Goal: Task Accomplishment & Management: Use online tool/utility

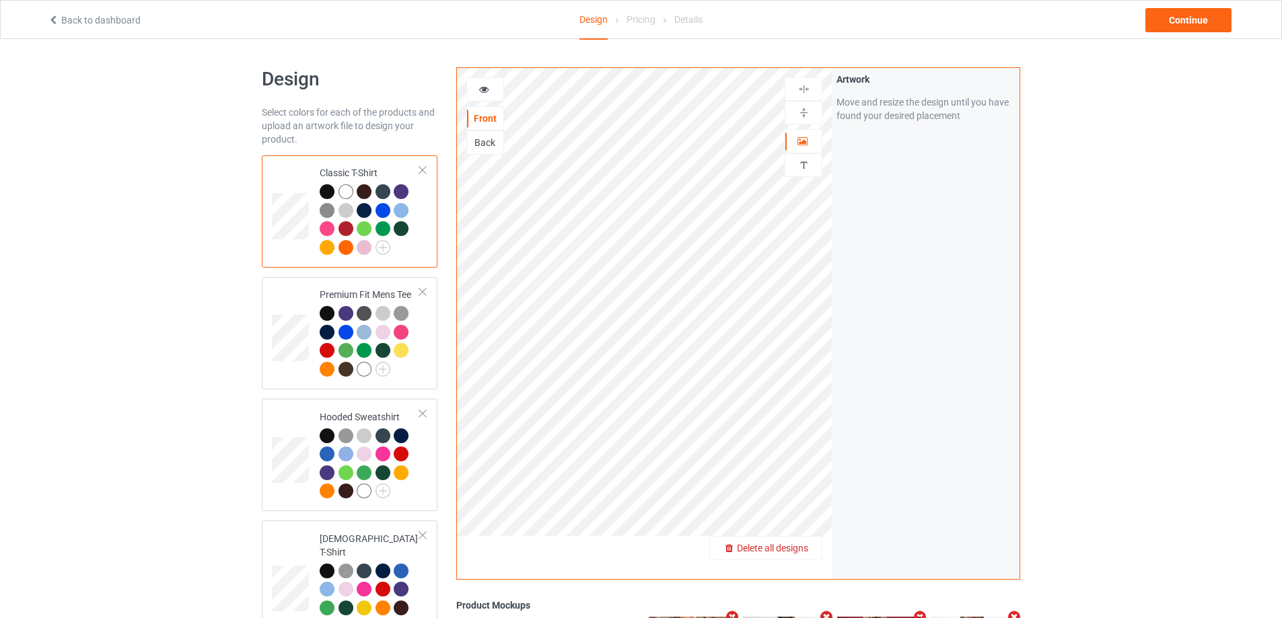
click at [808, 551] on span "Delete all designs" at bounding box center [772, 548] width 71 height 11
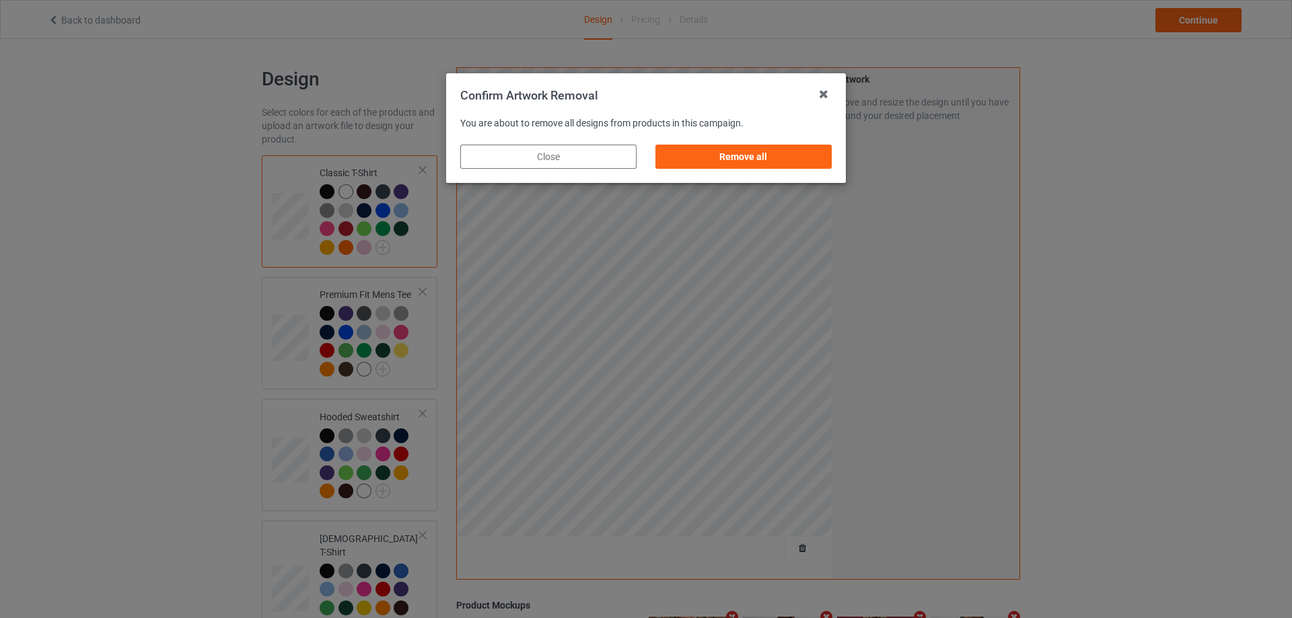
drag, startPoint x: 788, startPoint y: 161, endPoint x: 832, endPoint y: 176, distance: 46.6
click at [789, 161] on div "Remove all" at bounding box center [743, 157] width 176 height 24
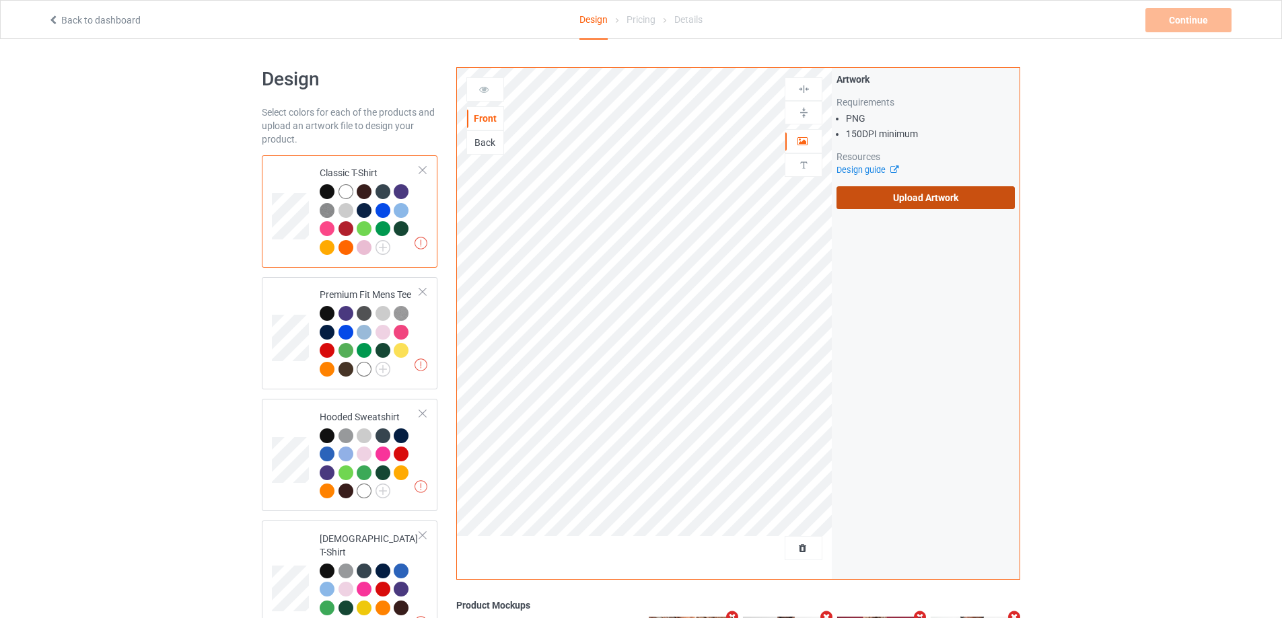
click at [926, 200] on label "Upload Artwork" at bounding box center [925, 197] width 178 height 23
click at [0, 0] on input "Upload Artwork" at bounding box center [0, 0] width 0 height 0
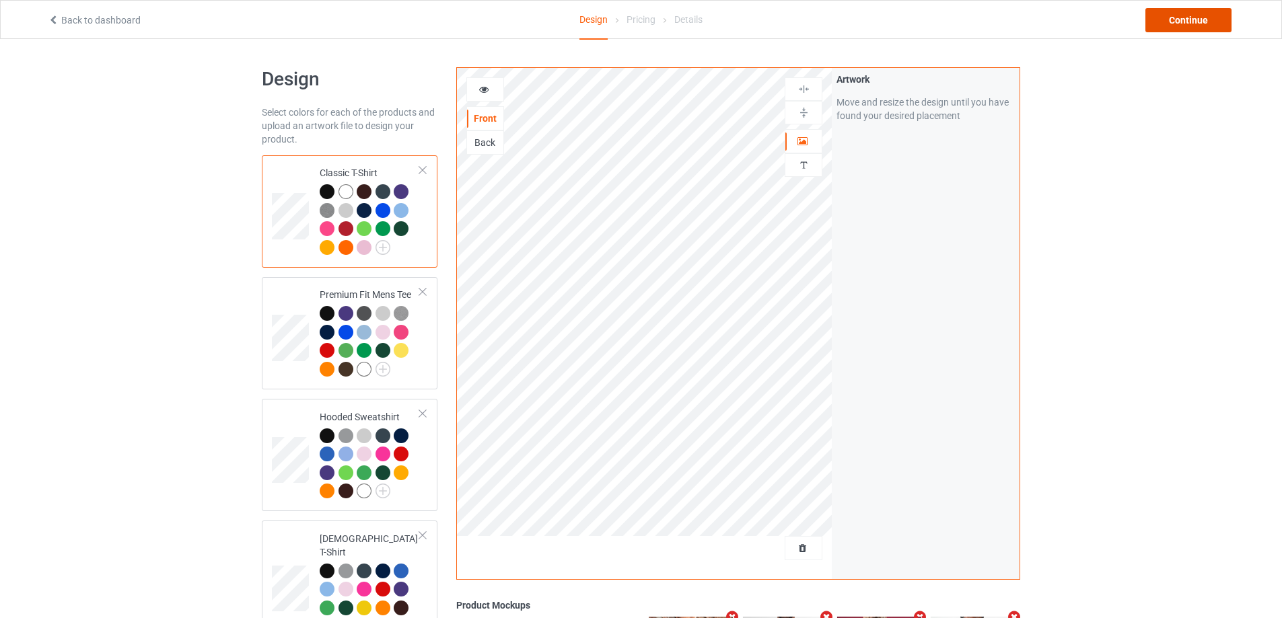
click at [1169, 8] on div "Continue" at bounding box center [1188, 20] width 86 height 24
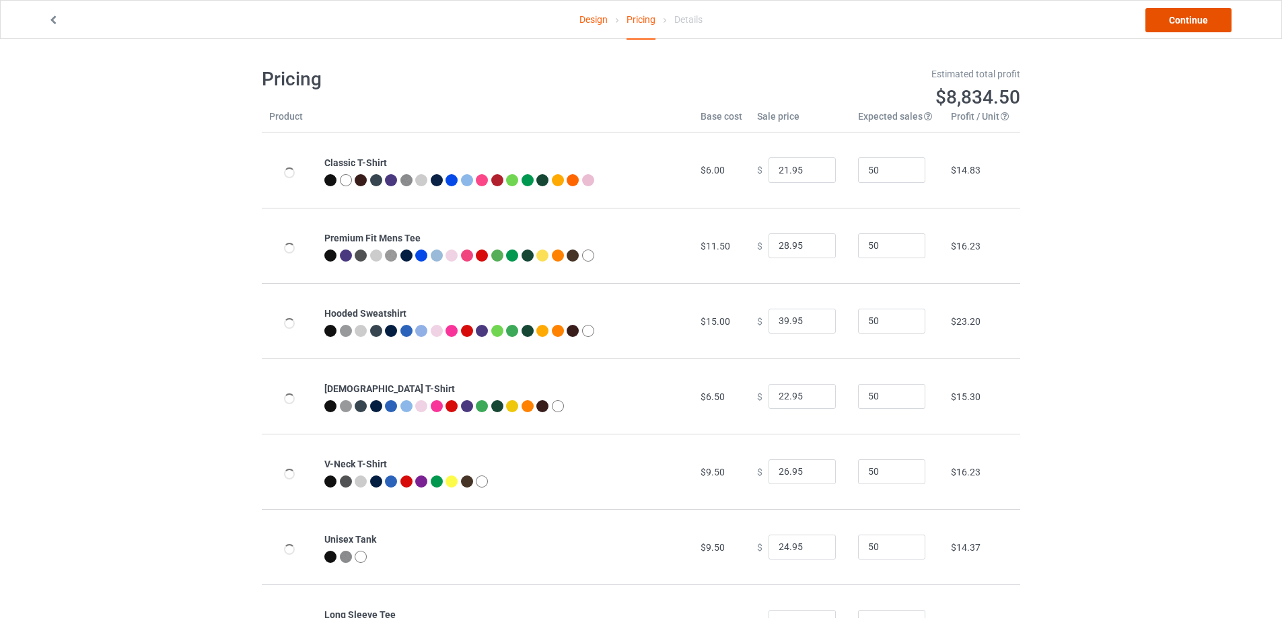
click at [1169, 14] on link "Continue" at bounding box center [1188, 20] width 86 height 24
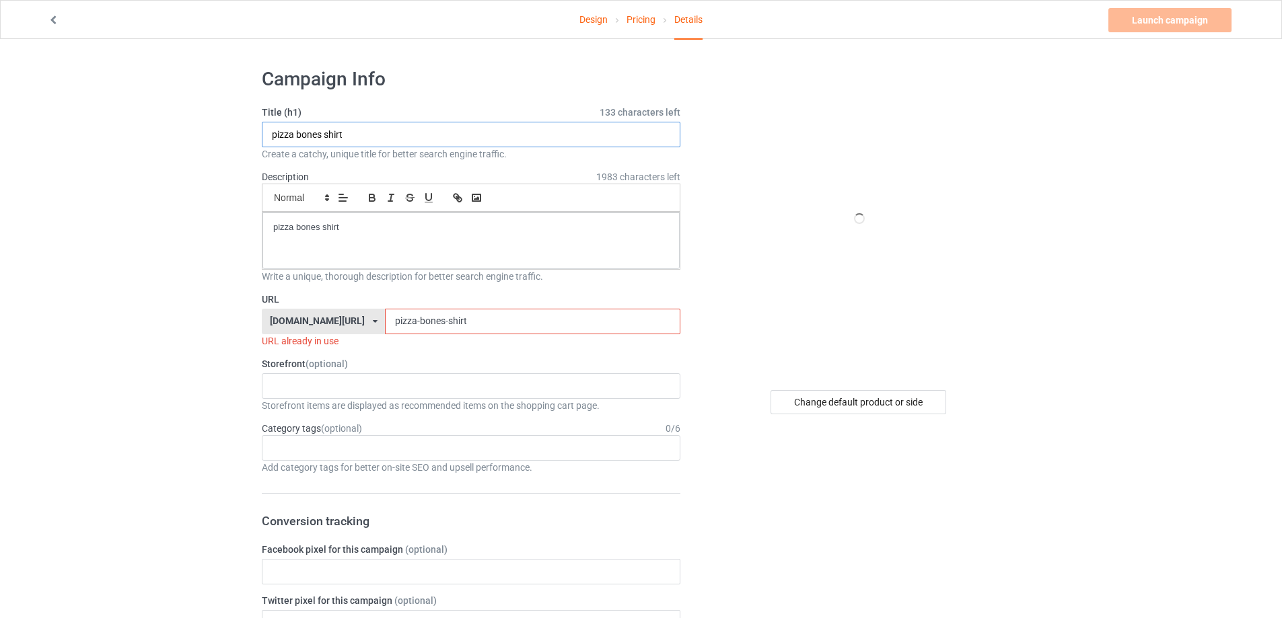
paste input "justin fields jesus is the name above all nam"
type input "justin fields jesus is the name above all names shirt"
drag, startPoint x: 359, startPoint y: 232, endPoint x: 159, endPoint y: 225, distance: 199.3
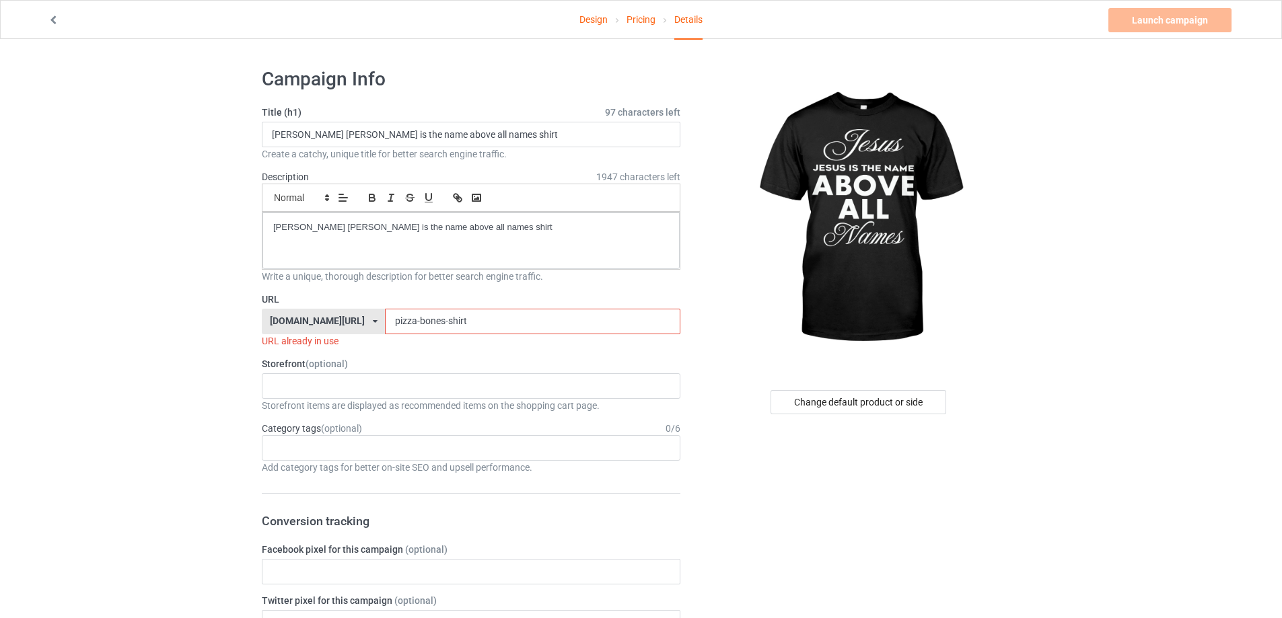
drag, startPoint x: 361, startPoint y: 323, endPoint x: 244, endPoint y: 328, distance: 117.2
paste input "justin-fields-jesus-is-the-name-above-all-names-sh"
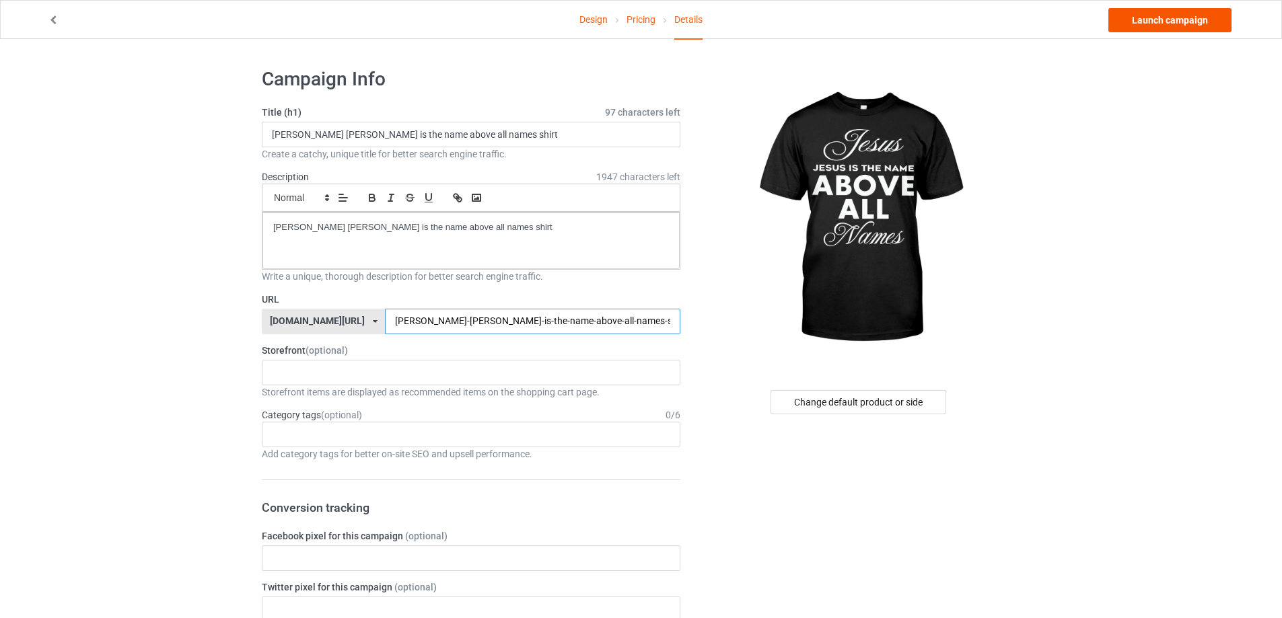
type input "justin-fields-jesus-is-the-name-above-all-names-sh"
click at [1175, 22] on link "Launch campaign" at bounding box center [1169, 20] width 123 height 24
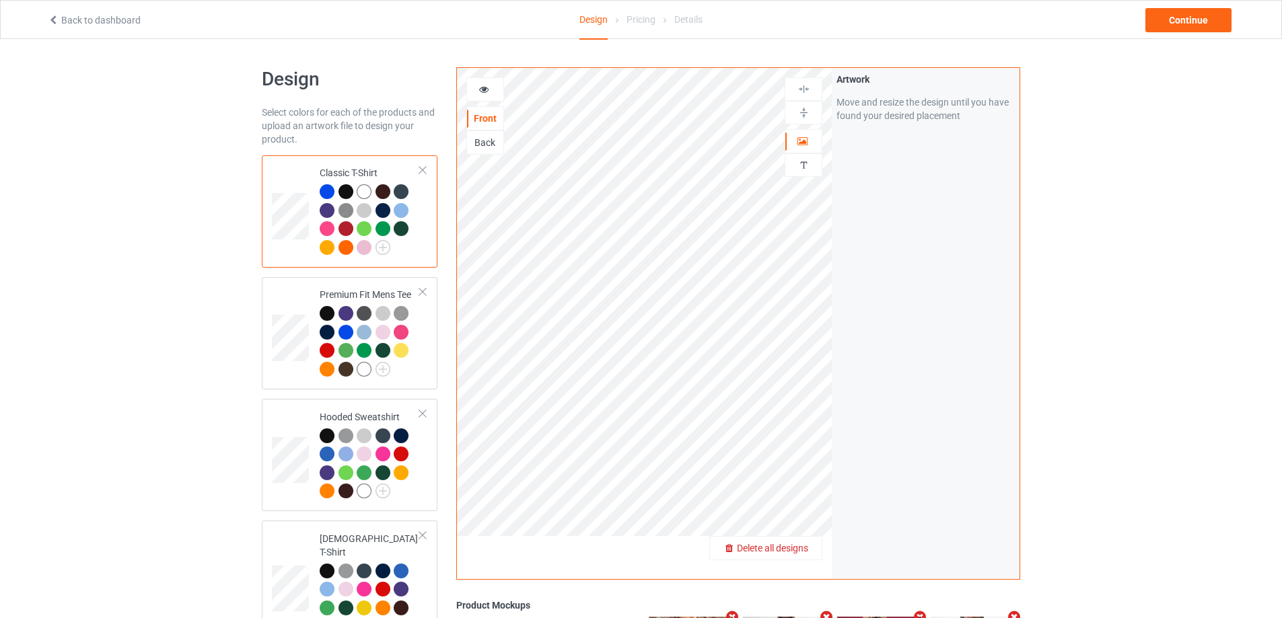
click at [811, 541] on div "Delete all designs" at bounding box center [765, 548] width 113 height 24
click at [797, 552] on span "Delete all designs" at bounding box center [772, 548] width 71 height 11
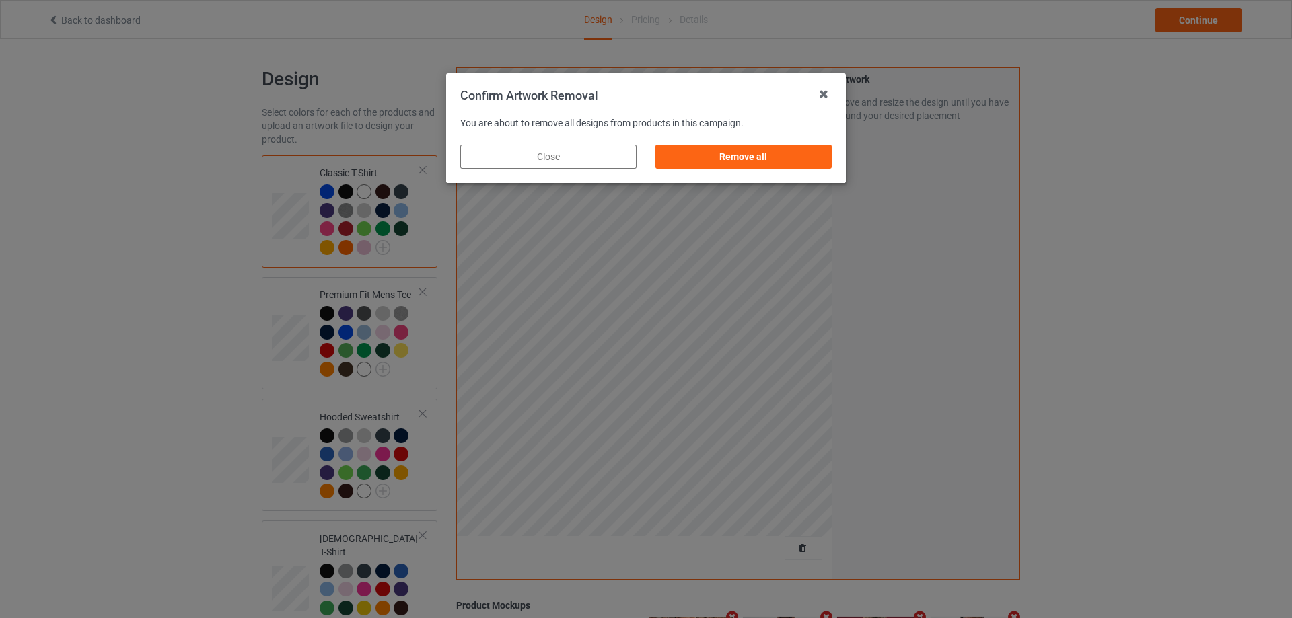
click at [797, 156] on div "Remove all" at bounding box center [743, 157] width 176 height 24
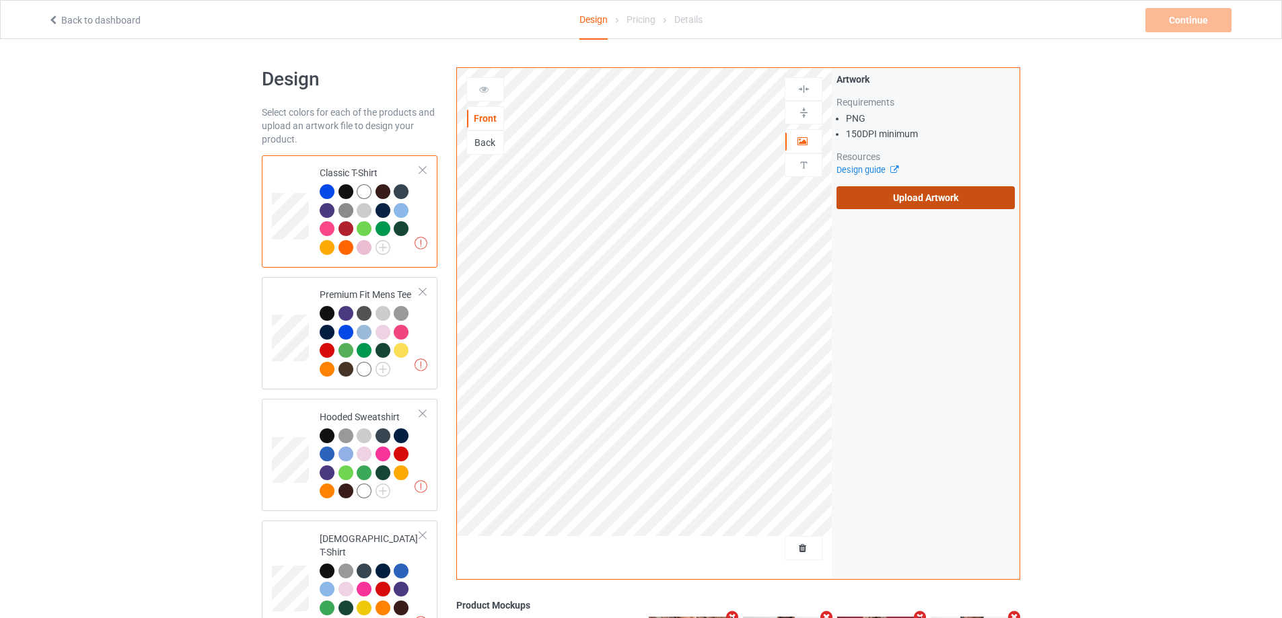
click at [903, 188] on label "Upload Artwork" at bounding box center [925, 197] width 178 height 23
click at [0, 0] on input "Upload Artwork" at bounding box center [0, 0] width 0 height 0
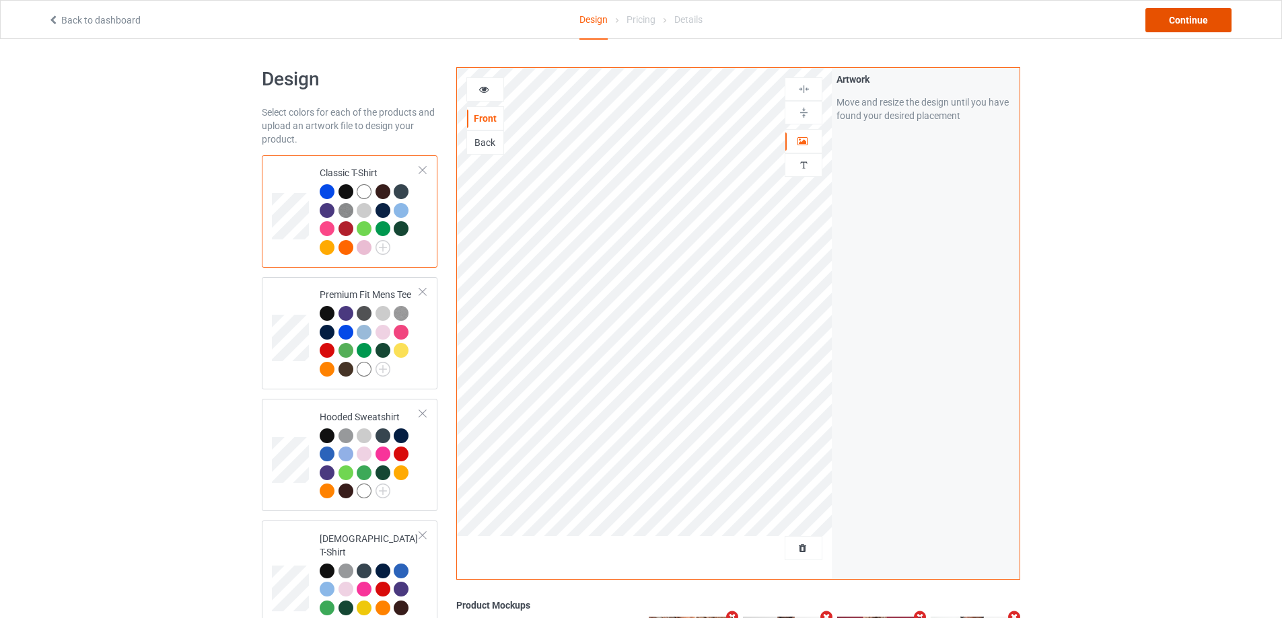
click at [1169, 11] on div "Continue" at bounding box center [1188, 20] width 86 height 24
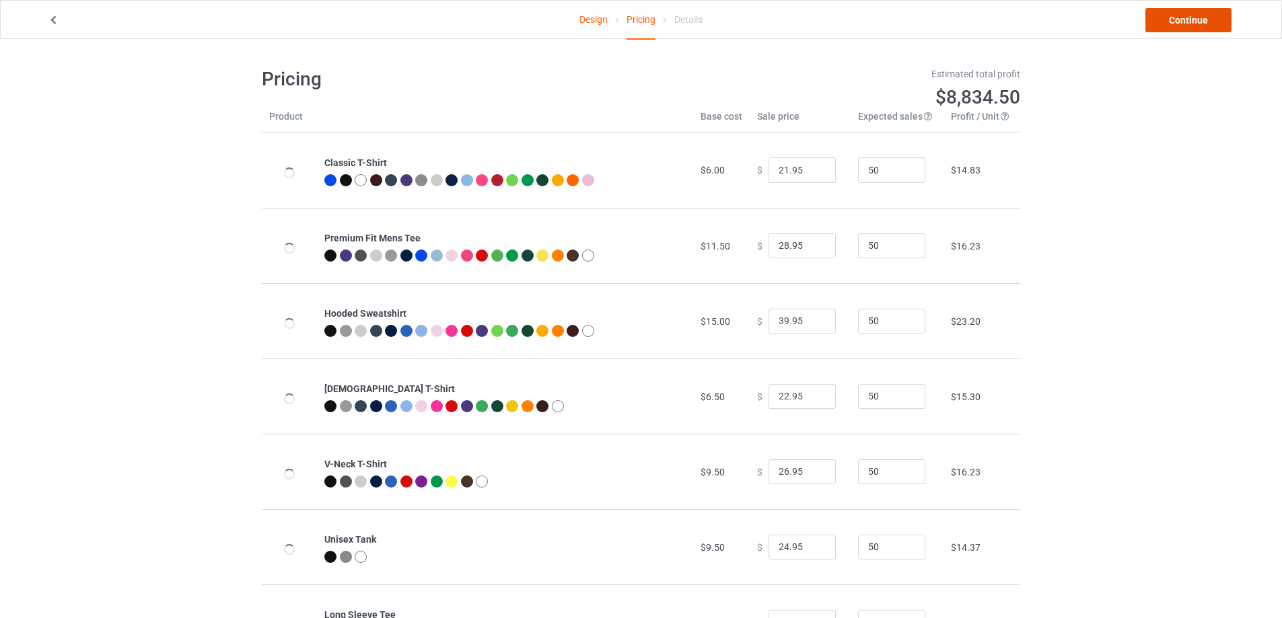
click at [1169, 11] on link "Continue" at bounding box center [1188, 20] width 86 height 24
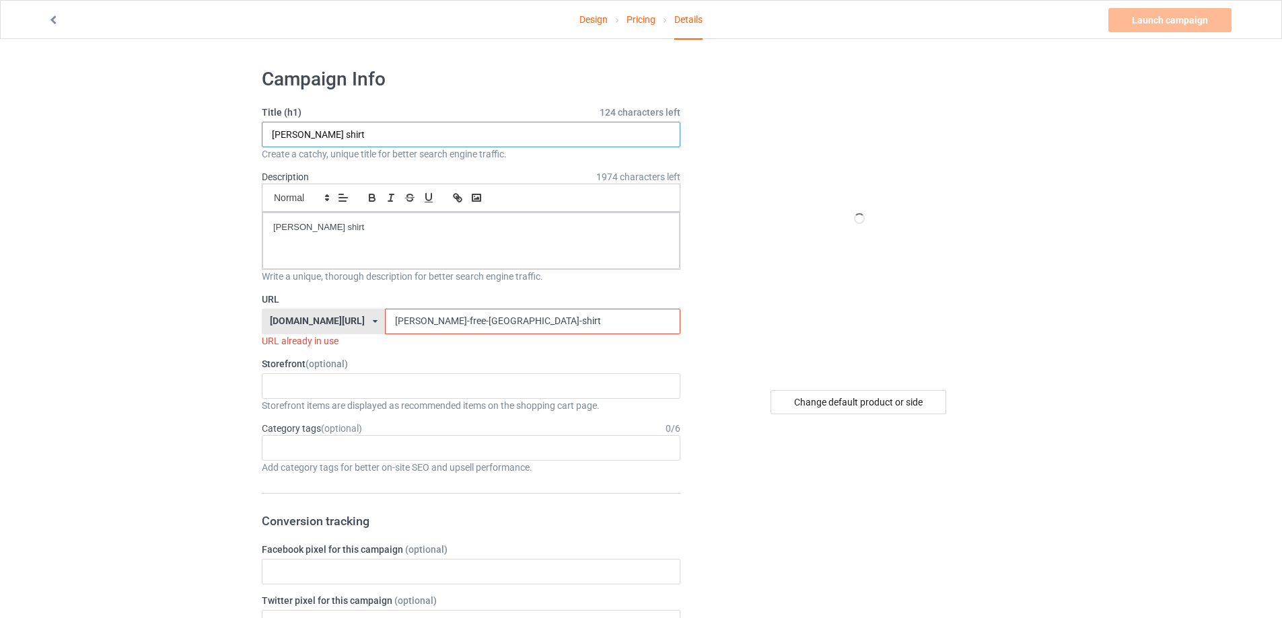
drag, startPoint x: 353, startPoint y: 139, endPoint x: 92, endPoint y: 141, distance: 261.1
paste input "This Is Just A Storm Inside A Teacup S"
type input "This Is Just A Storm Inside A Teacup Shirt"
drag, startPoint x: 408, startPoint y: 233, endPoint x: 215, endPoint y: 229, distance: 193.1
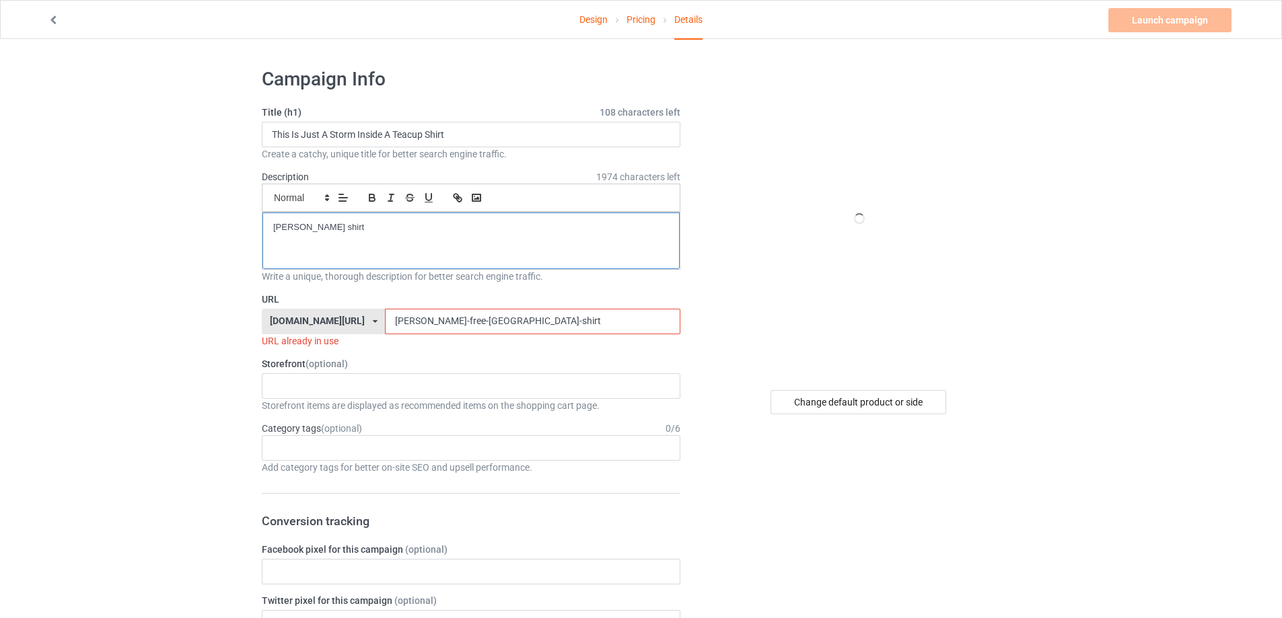
click at [641, 31] on link "Pricing" at bounding box center [640, 20] width 29 height 38
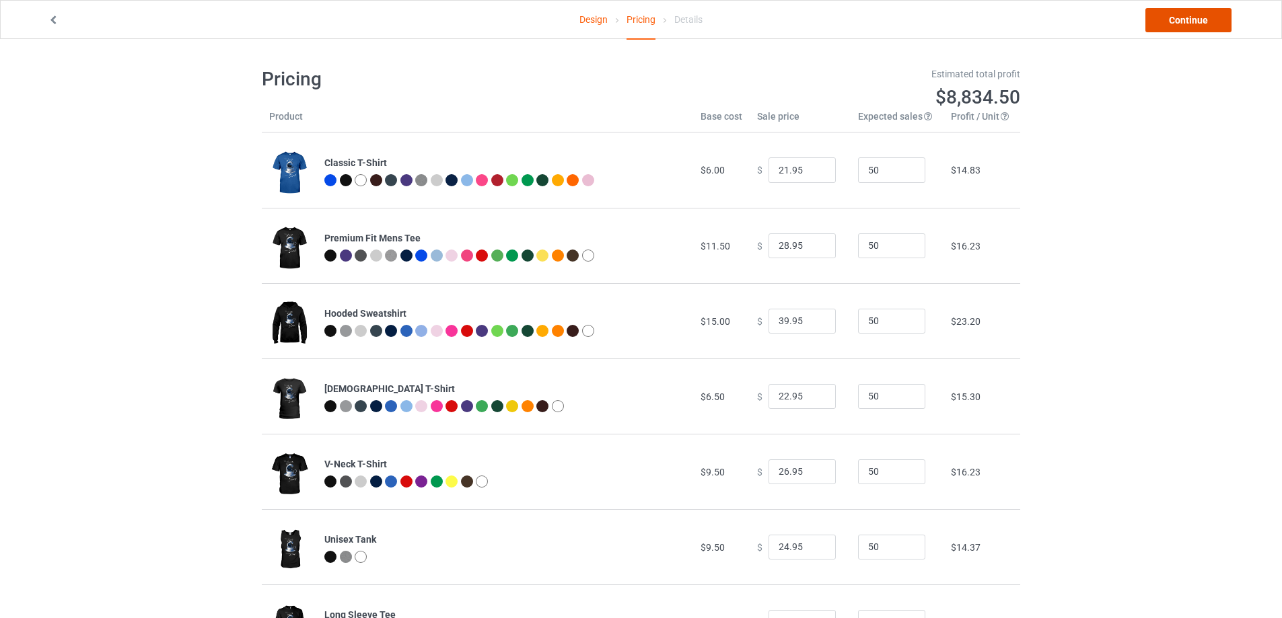
click at [1177, 23] on link "Continue" at bounding box center [1188, 20] width 86 height 24
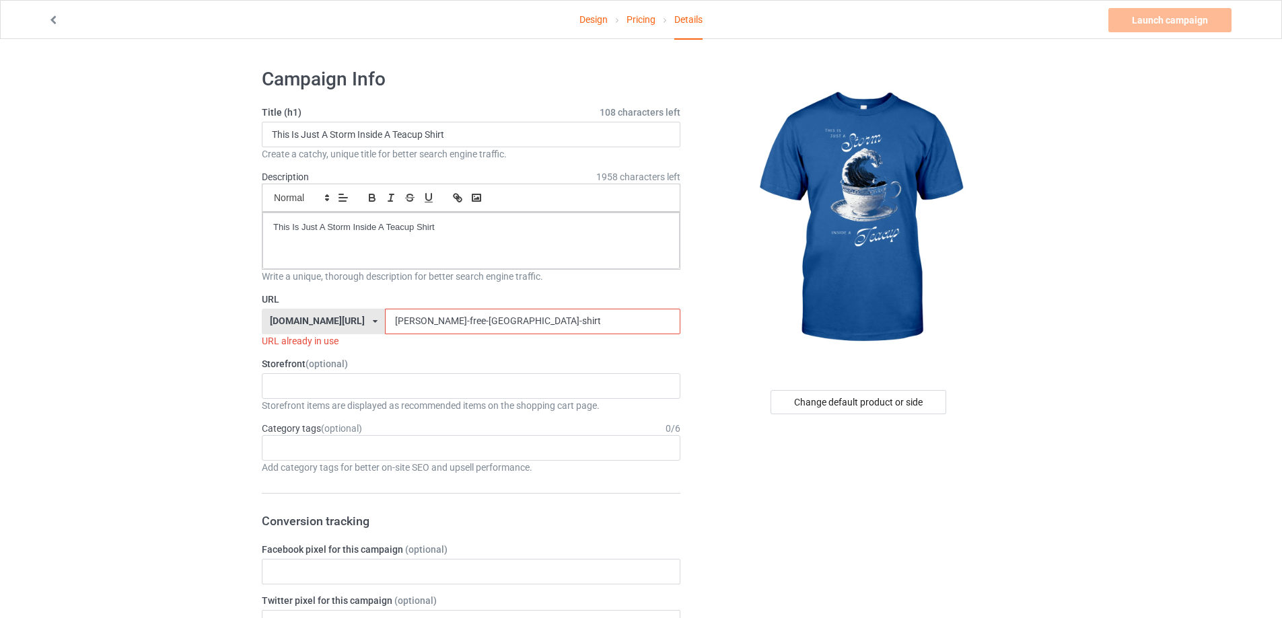
drag, startPoint x: 483, startPoint y: 322, endPoint x: 291, endPoint y: 328, distance: 192.5
click at [292, 328] on div "[DOMAIN_NAME][URL] [DOMAIN_NAME][URL] [DOMAIN_NAME][URL] 5cd2f964b197f721e1cad2…" at bounding box center [471, 322] width 419 height 26
paste input "this-is-just-a-storm-inside-a-teacup"
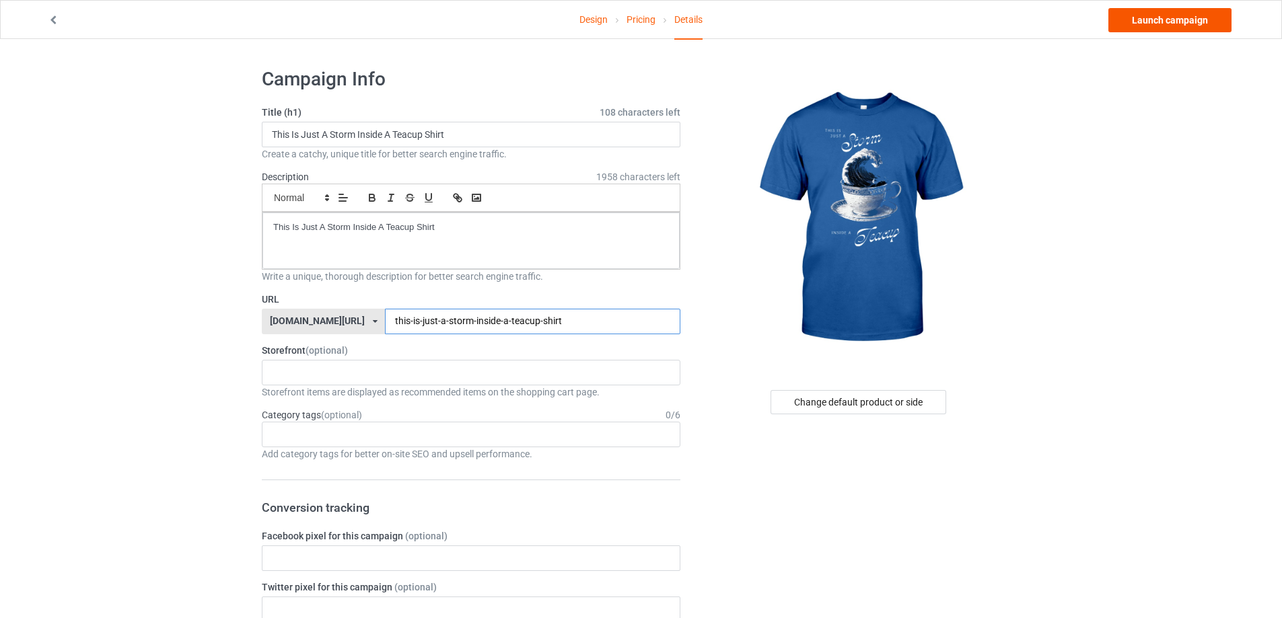
type input "this-is-just-a-storm-inside-a-teacup-shirt"
click at [1193, 30] on link "Launch campaign" at bounding box center [1169, 20] width 123 height 24
